Goal: Find specific page/section: Find specific page/section

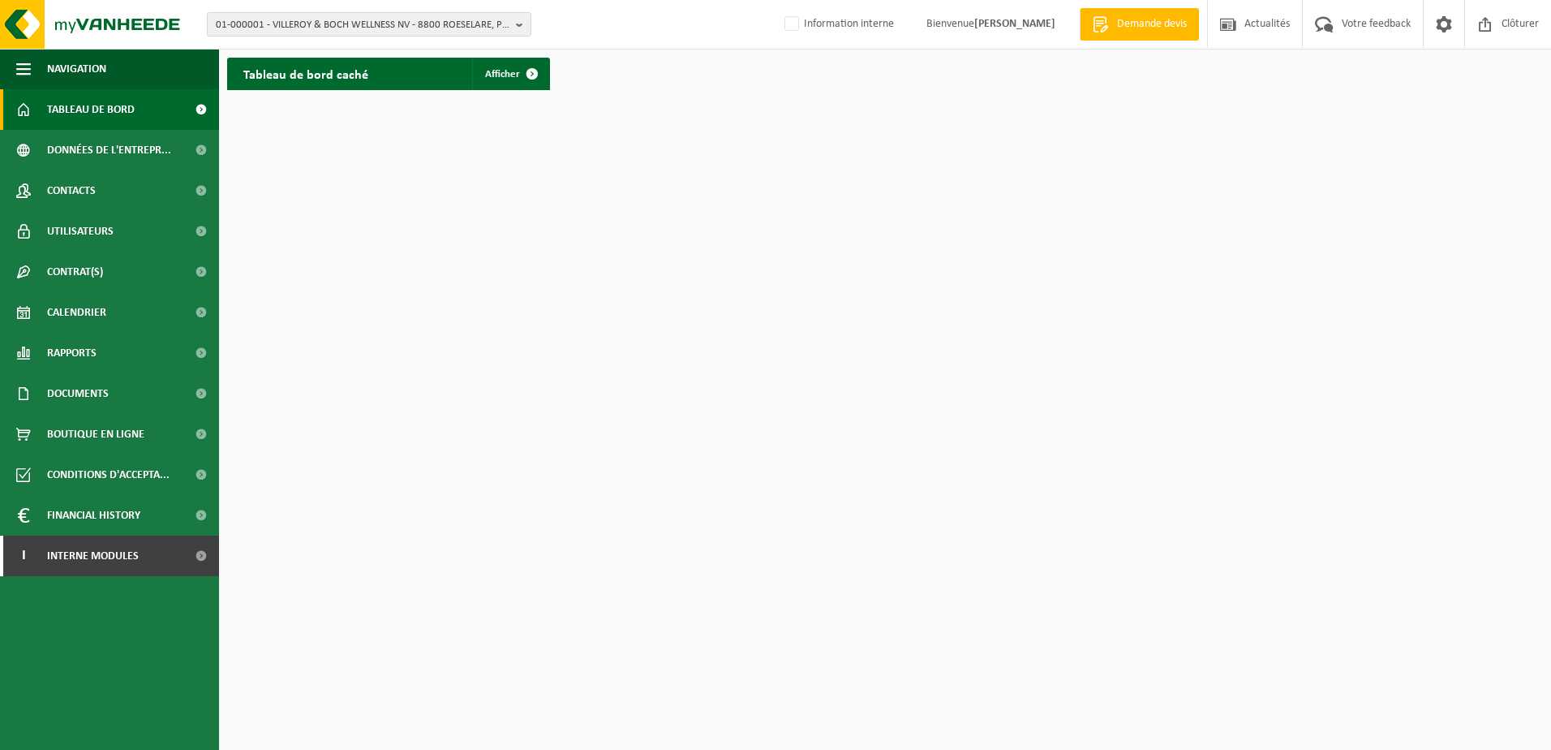
click at [761, 179] on html "01-000001 - VILLEROY & BOCH WELLNESS NV - 8800 ROESELARE, POPULIERSTRAAT 1 01-0…" at bounding box center [775, 375] width 1551 height 750
click at [347, 26] on span "01-000001 - VILLEROY & BOCH WELLNESS NV - 8800 ROESELARE, POPULIERSTRAAT 1" at bounding box center [363, 25] width 294 height 24
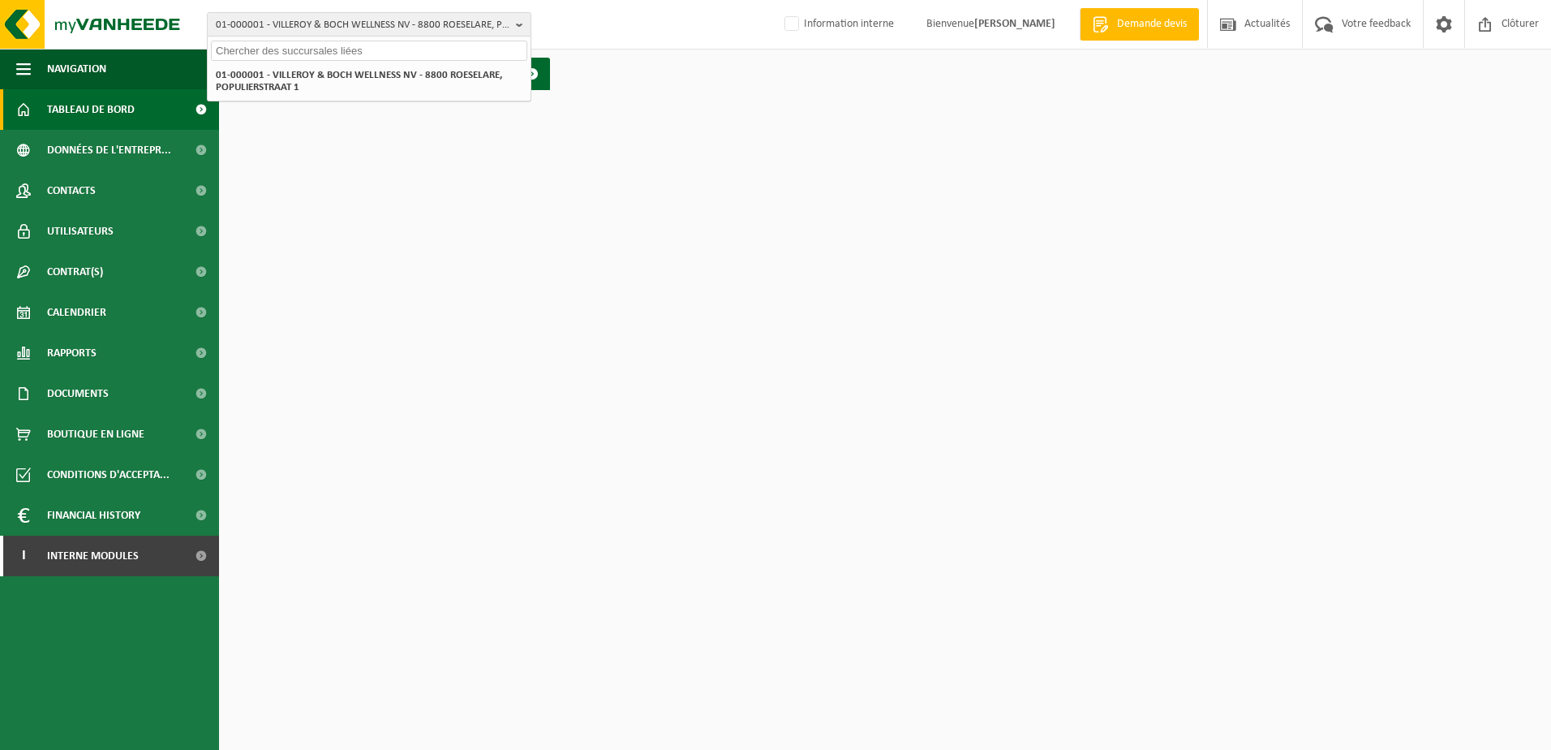
click at [309, 49] on input "text" at bounding box center [369, 51] width 316 height 20
click at [311, 49] on input "10-724631" at bounding box center [369, 51] width 316 height 20
drag, startPoint x: 289, startPoint y: 54, endPoint x: 187, endPoint y: 53, distance: 101.4
click at [187, 53] on div "01-000001 - VILLEROY & BOCH WELLNESS NV - 8800 ROESELARE, POPULIERSTRAAT 1 10-7…" at bounding box center [775, 49] width 1551 height 98
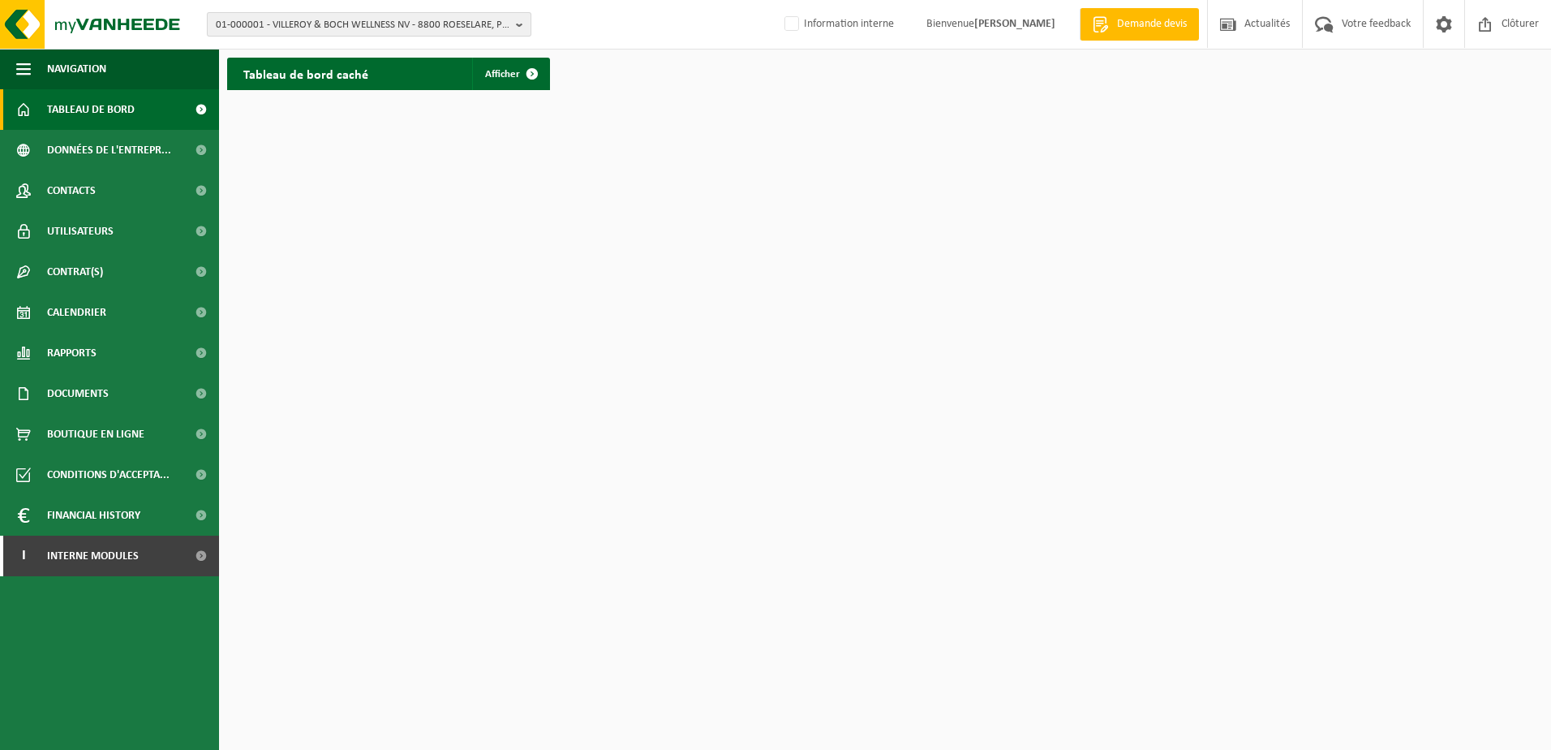
click at [327, 19] on span "01-000001 - VILLEROY & BOCH WELLNESS NV - 8800 ROESELARE, POPULIERSTRAAT 1" at bounding box center [363, 25] width 294 height 24
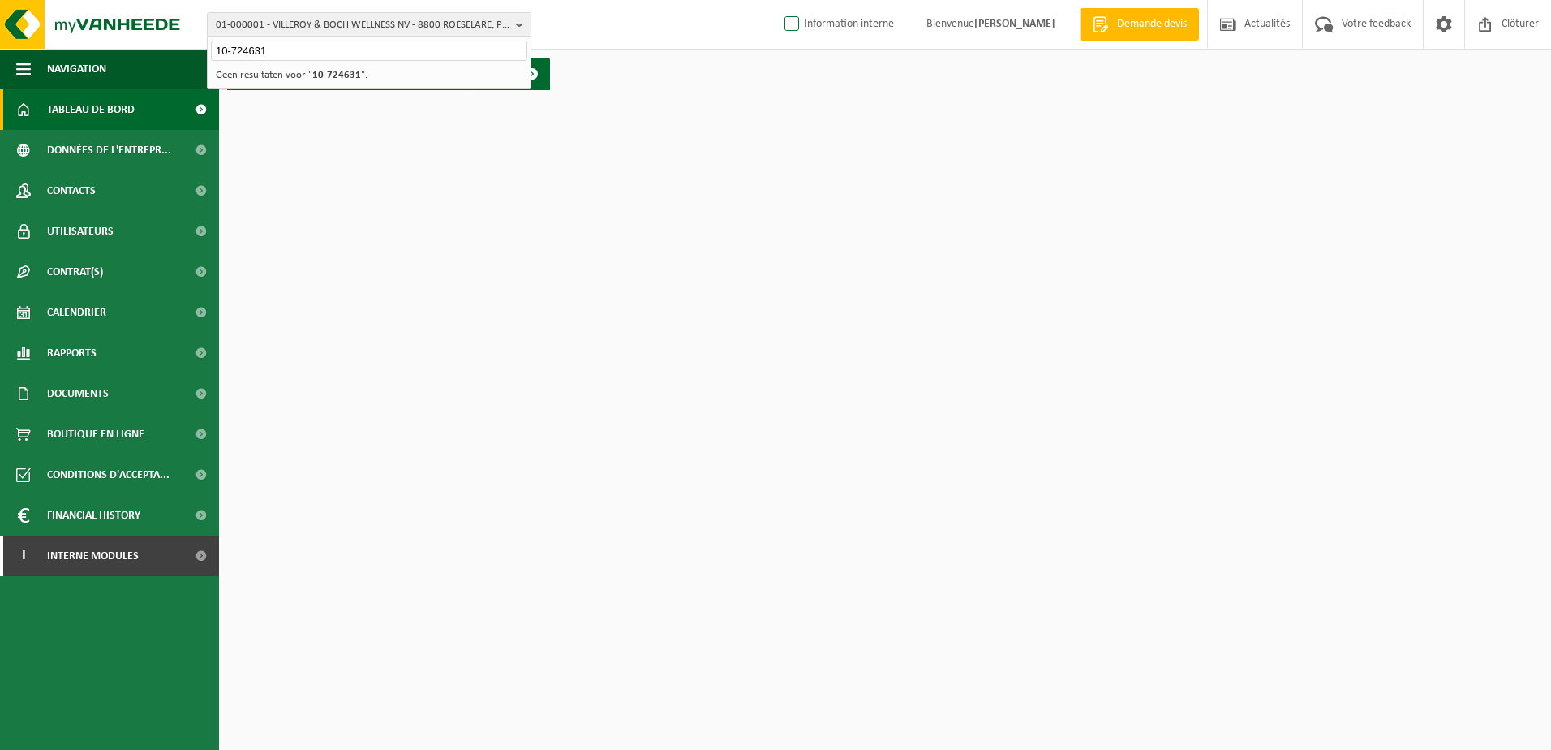
type input "10-724631"
click at [287, 50] on input "10-724631" at bounding box center [369, 51] width 316 height 20
drag, startPoint x: 190, startPoint y: 50, endPoint x: 181, endPoint y: 50, distance: 8.9
click at [182, 50] on div "01-000001 - VILLEROY & BOCH WELLNESS NV - 8800 ROESELARE, POPULIERSTRAAT 1 10-7…" at bounding box center [775, 49] width 1551 height 98
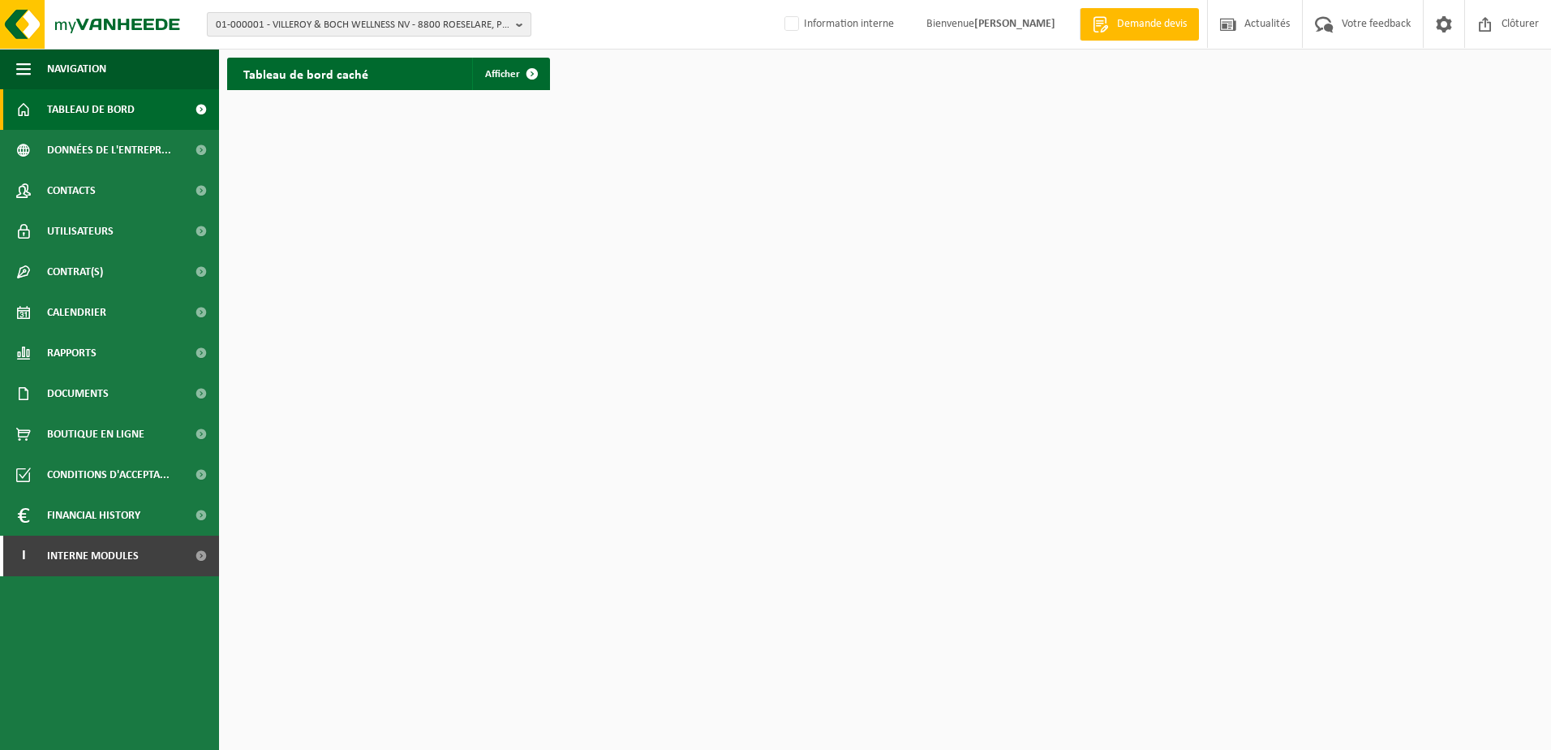
click at [310, 32] on span "01-000001 - VILLEROY & BOCH WELLNESS NV - 8800 ROESELARE, POPULIERSTRAAT 1" at bounding box center [363, 25] width 294 height 24
click at [309, 49] on input "text" at bounding box center [369, 51] width 316 height 20
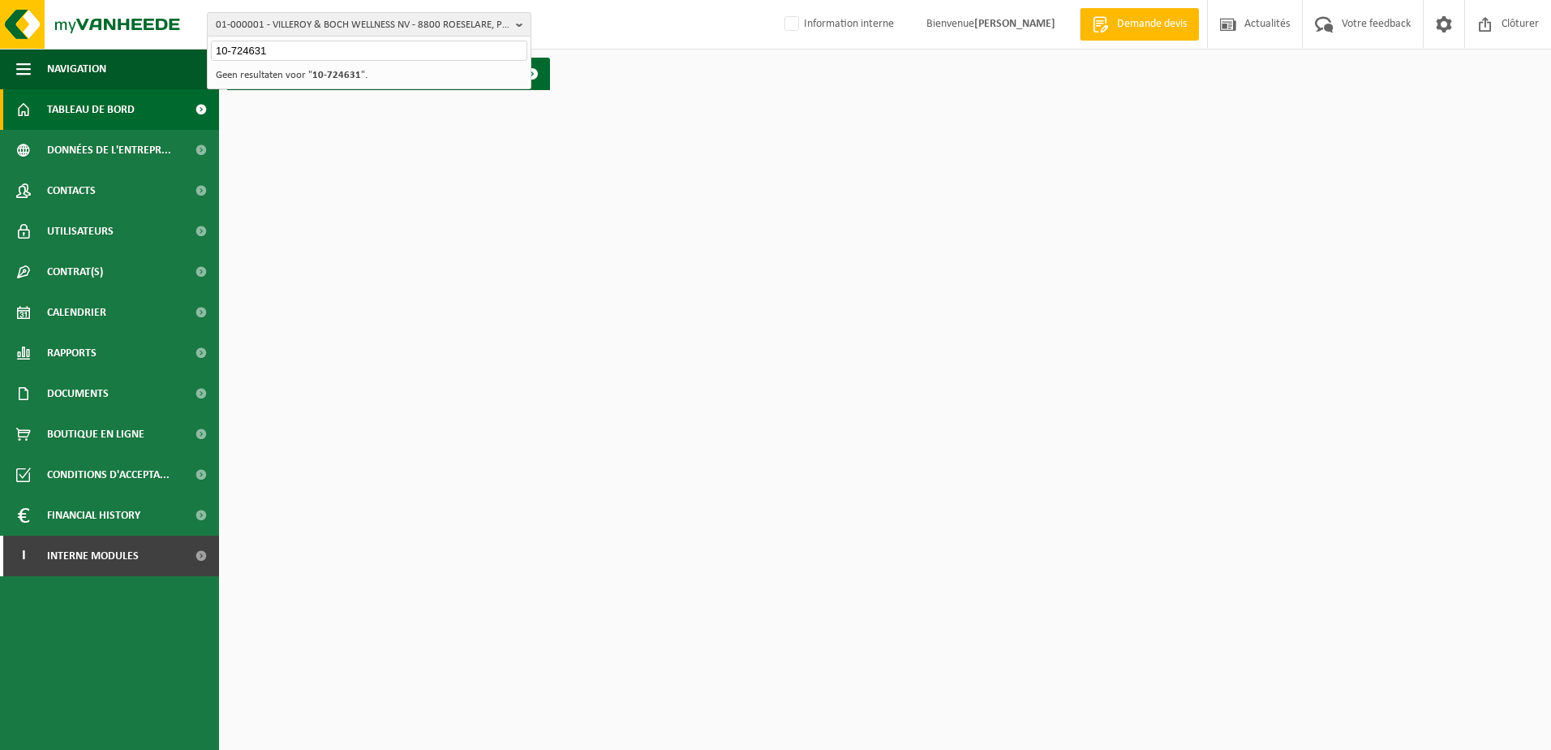
type input "10-724631"
drag, startPoint x: 339, startPoint y: 48, endPoint x: 216, endPoint y: 55, distance: 123.6
click at [218, 54] on input "10-724631" at bounding box center [369, 51] width 316 height 20
type input "10-863968"
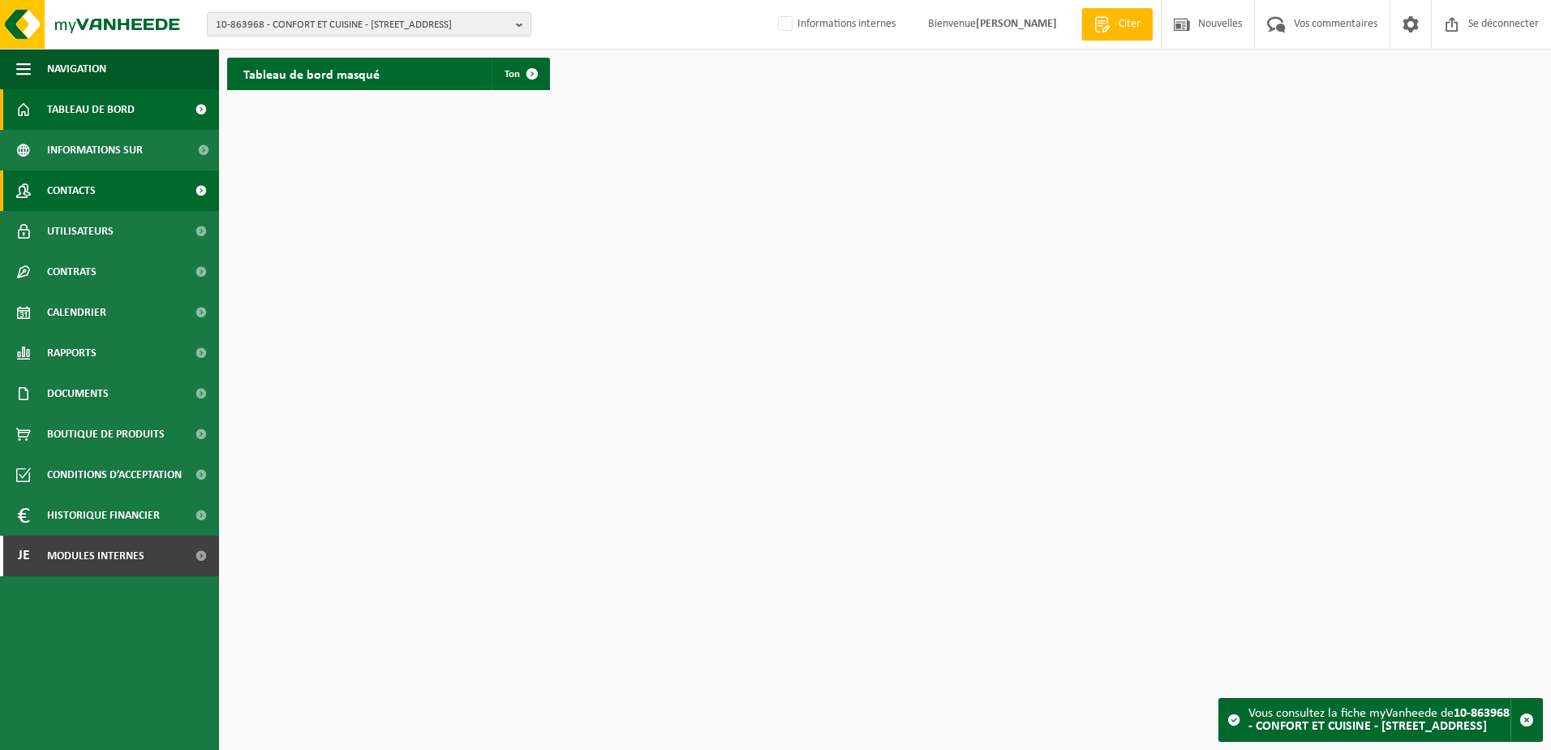
click at [72, 204] on span "Contacts" at bounding box center [71, 190] width 49 height 41
